Goal: Task Accomplishment & Management: Use online tool/utility

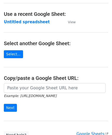
scroll to position [26, 0]
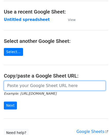
drag, startPoint x: 28, startPoint y: 85, endPoint x: 28, endPoint y: 67, distance: 17.6
click at [28, 85] on input "url" at bounding box center [55, 86] width 102 height 10
paste input "https://docs.google.com/spreadsheets/d/1rt6fyy_kW8Bog15CUIJ6OMqYVo1wecm66TNI_P8…"
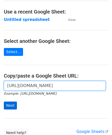
type input "https://docs.google.com/spreadsheets/d/1rt6fyy_kW8Bog15CUIJ6OMqYVo1wecm66TNI_P8…"
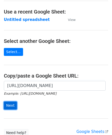
drag, startPoint x: 11, startPoint y: 104, endPoint x: 1, endPoint y: 110, distance: 11.7
click at [10, 104] on input "Next" at bounding box center [10, 106] width 13 height 8
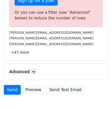
scroll to position [173, 0]
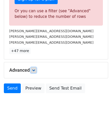
click at [35, 70] on icon at bounding box center [33, 70] width 3 height 3
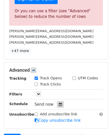
click at [59, 103] on icon at bounding box center [60, 105] width 3 height 4
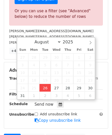
type input "[DATE] 12:00"
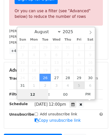
paste input "4"
type input "4"
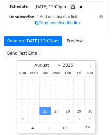
type input "[DATE] 16:00"
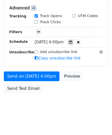
scroll to position [234, 0]
